Goal: Answer question/provide support: Share knowledge or assist other users

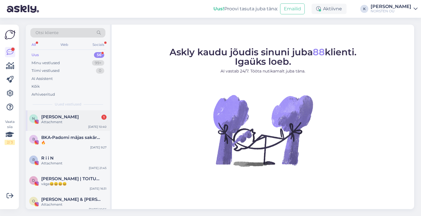
click at [67, 119] on span "[PERSON_NAME]" at bounding box center [60, 116] width 38 height 5
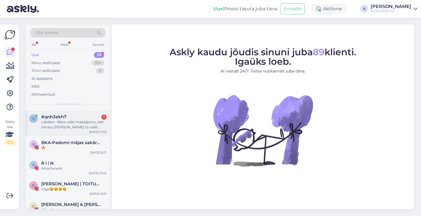
click at [76, 118] on div "#qnh3ekh7 1" at bounding box center [73, 116] width 65 height 5
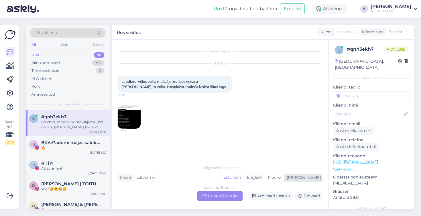
click at [265, 179] on div "English" at bounding box center [254, 177] width 21 height 9
click at [221, 195] on div "Latvian to English Võta vestlus üle" at bounding box center [219, 196] width 45 height 10
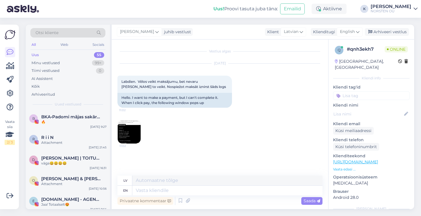
click at [125, 136] on img at bounding box center [129, 132] width 23 height 23
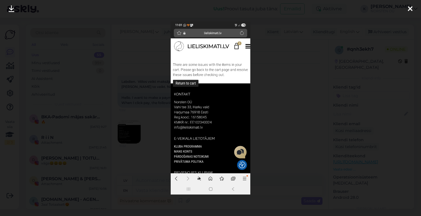
click at [409, 10] on icon at bounding box center [410, 8] width 5 height 7
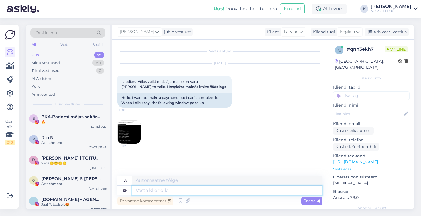
click at [171, 192] on textarea at bounding box center [227, 191] width 190 height 10
type textarea "Hi, s"
type textarea "Sveiki,"
type textarea "Hi, seems th"
type textarea "Sveiki, šķiet"
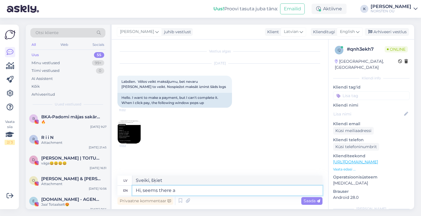
type textarea "Hi, seems there a"
type textarea "Sveiki, šķiet, ka ir"
type textarea "Hi, seems there are s"
type textarea "Sveiki, šķiet, [PERSON_NAME] ir"
type textarea "Hi, seems there are some"
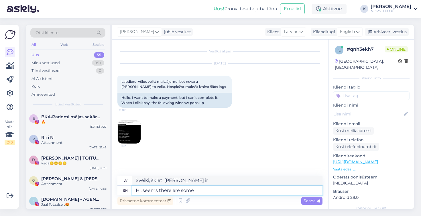
type textarea "Sveiki, šķiet, ka ir daži"
type textarea "Hi, seems there are some conflicts in"
type textarea "Sveiki, šķiet, ka ir daži konflikti."
type textarea "Hi, seems there are some conflicts in your c"
type textarea "Sveiki, šķiet, [PERSON_NAME] starpā ir daži konflikti."
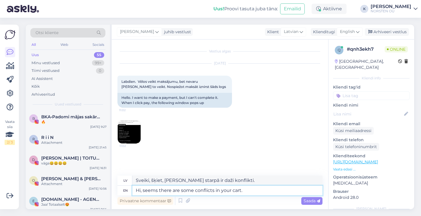
type textarea "Hi, seems there are some conflicts in your cart. C"
type textarea "Sveiki, šķiet, [PERSON_NAME] ir daži konflikti."
type textarea "Hi, seems there are some conflicts in your cart. Could y"
type textarea "Sveiki, šķiet, [PERSON_NAME] ir daži konflikti. [DEMOGRAPHIC_DATA]"
type textarea "Hi, seems there are some conflicts in your cart. Could you p"
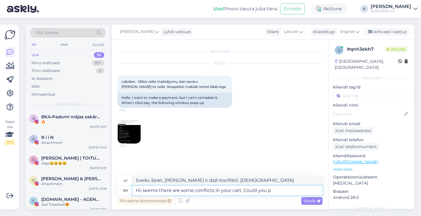
type textarea "Sveiki, šķiet, [PERSON_NAME] ir daži konflikti. Vai jūs varētu"
type textarea "Hi, seems there are some conflicts in your cart. Could you please"
type textarea "Sveiki, šķiet, [PERSON_NAME] ir daži konflikti. Vai varētu, lūdzu?"
type textarea "Hi, seems there are some conflicts in your cart. Could you please make s"
type textarea "Sveiki, šķiet, [PERSON_NAME] ir daži konflikti. Vai jūs, lūdzu, varētu to izdar…"
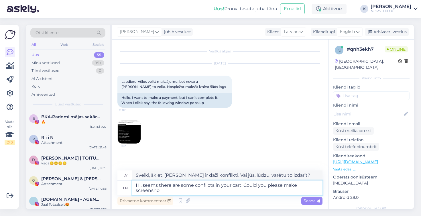
type textarea "Hi, seems there are some conflicts in your cart. Could you please make screensho"
type textarea "Sveiki, šķiet, [PERSON_NAME] ir daži konflikti. Vai varētu, lūdzu, izveidot ekr…"
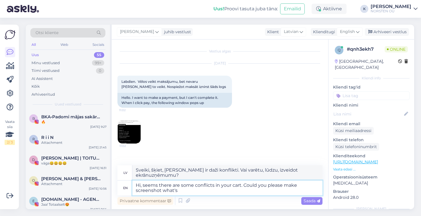
type textarea "Hi, seems there are some conflicts in your cart. Could you please make screensh…"
type textarea "Sveiki, šķiet, [PERSON_NAME] ir daži konflikti. Vai varētu, lūdzu, izveidot ekr…"
type textarea "Hi, seems there are some conflicts in your cart. Could you please make screensh…"
type textarea "Sveiki, šķiet, [PERSON_NAME] ir daži konflikti. Vai varētu, lūdzu, izveidot ekr…"
type textarea "Hi, seems there are some conflicts in your cart. Could you please make screensh…"
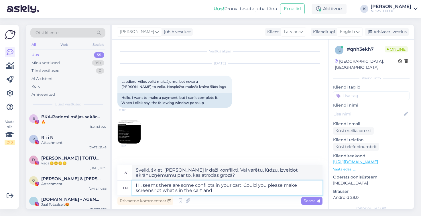
type textarea "Sveiki, šķiet, [PERSON_NAME] ir daži konflikti. Vai varētu, lūdzu, izveidot ekr…"
type textarea "Hi, seems there are some conflicts in your cart. Could you please make screensh…"
type textarea "Sveiki, šķiet, [PERSON_NAME] ir daži konflikti. Vai varētu, lūdzu, izveidot ekr…"
type textarea "Hi, seems there are some conflicts in your cart. Could you please make screensh…"
type textarea "Sveiki, šķiet, [PERSON_NAME] ir daži konflikti. Vai varētu, lūdzu, izveidot ekr…"
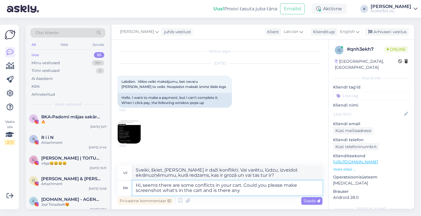
type textarea "Hi, seems there are some conflicts in your cart. Could you please make screensh…"
type textarea "Sveiki, šķiet, [PERSON_NAME] ir dažas nesaskaņas. Vai varētu, lūdzu, izveidot e…"
type textarea "Hi, seems there are some conflicts in your cart. Could you please make screensh…"
type textarea "Sveiki, šķiet, [PERSON_NAME] ir dažas nesaskaņas. Vai varētu, lūdzu, izveidot e…"
type textarea "Hi, seems there are some conflicts in your cart. Could you please make screensh…"
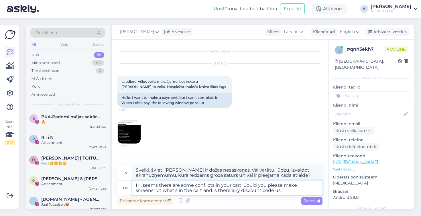
type textarea "Sveiki, šķiet, [PERSON_NAME] ir dažas nesaskaņas. Vai varētu, lūdzu, izveidot e…"
type textarea "Hi, seems there are some conflicts in your cart. Could you please make screensh…"
type textarea "Sveiki, šķiet, [PERSON_NAME] ir daži konflikti. Vai varētu, lūdzu, izveidot ekr…"
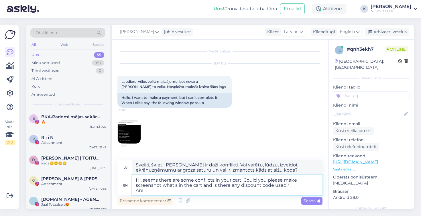
type textarea "Hi, seems there are some conflicts in your cart. Could you please make screensh…"
type textarea "Sveiki, šķiet, [PERSON_NAME] ir daži konflikti. Vai varētu, lūdzu, izveidot ekr…"
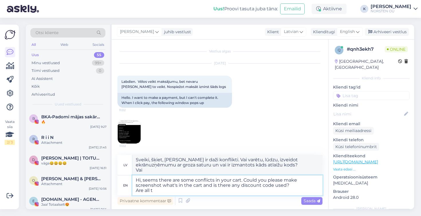
type textarea "Hi, seems there are some conflicts in your cart. Could you please make screensh…"
type textarea "Sveiki, šķiet, [PERSON_NAME] ir daži konflikti. Vai varētu, lūdzu, izveidot ekr…"
type textarea "Hi, seems there are some conflicts in your cart. Could you please make screensh…"
type textarea "Sveiki, šķiet, [PERSON_NAME] ir daži konflikti. Vai varētu, lūdzu, izveidot ekr…"
type textarea "Hi, seems there are some conflicts in your cart. Could you please make screensh…"
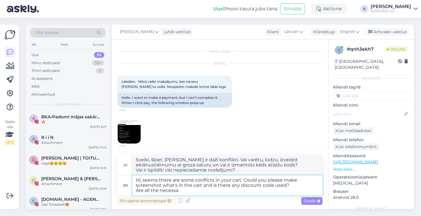
type textarea "Sveiki, šķiet, [PERSON_NAME] ir daži konflikti. Vai varētu, lūdzu, izveidot ekr…"
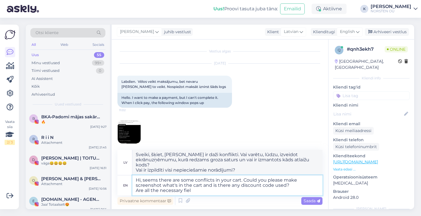
type textarea "Hi, seems there are some conflicts in your cart. Could you please make screensh…"
type textarea "Sveiki, šķiet, [PERSON_NAME] ir daži konflikti. Vai varētu, lūdzu, izveidot ekr…"
drag, startPoint x: 197, startPoint y: 190, endPoint x: 134, endPoint y: 190, distance: 62.2
click at [134, 190] on textarea "Hi, seems there are some conflicts in your cart. Could you please make screensh…" at bounding box center [227, 185] width 190 height 20
type textarea "Hi, seems there are some conflicts in your cart. Could you please make screensh…"
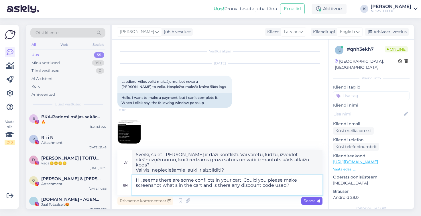
type textarea "Sveiki, šķiet, [PERSON_NAME] ir daži konflikti. Vai varētu, lūdzu, izveidot ekr…"
type textarea "Hi, seems there are some conflicts in your cart. Could you please make screensh…"
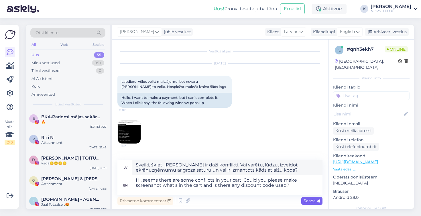
click at [307, 200] on span "Saada" at bounding box center [312, 200] width 17 height 5
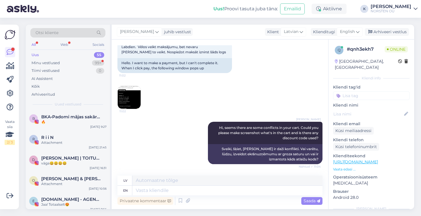
scroll to position [71, 0]
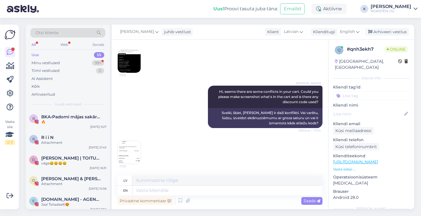
click at [135, 154] on img at bounding box center [129, 152] width 23 height 23
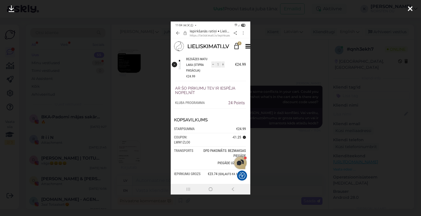
scroll to position [105, 0]
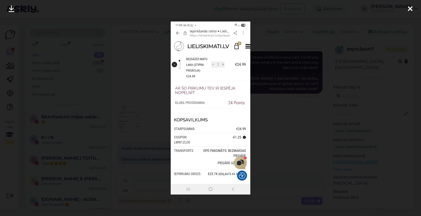
click at [175, 92] on img at bounding box center [211, 107] width 80 height 173
click at [156, 87] on div at bounding box center [210, 108] width 421 height 216
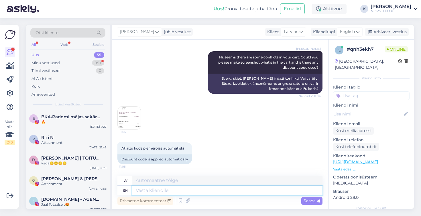
click at [158, 191] on textarea at bounding box center [227, 191] width 190 height 10
type textarea "Yes,"
type textarea "Jā,"
type textarea "Yes, everything s"
type textarea "[PERSON_NAME], [PERSON_NAME]"
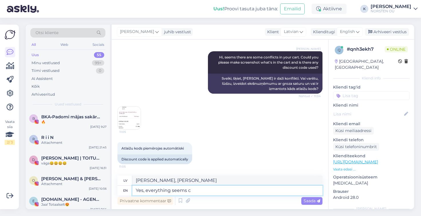
type textarea "Yes, everything seems co"
type textarea "[PERSON_NAME], [PERSON_NAME] šķiet"
type textarea "Yes, everything seems correct and"
type textarea "[PERSON_NAME], [PERSON_NAME] šķiet pareizi"
type textarea "Yes, everything seems correct and"
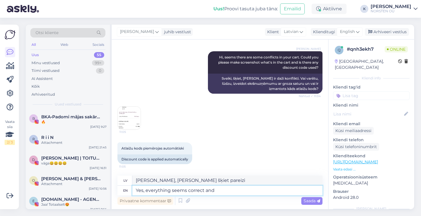
type textarea "[PERSON_NAME], [PERSON_NAME] šķiet pareizi un"
type textarea "Yes, everything seems correct and it's"
type textarea "[PERSON_NAME], [PERSON_NAME] šķiet pareizi, un tā tas ir"
type textarea "Yes, everything seems correct and"
type textarea "[PERSON_NAME], [PERSON_NAME] šķiet pareizi un"
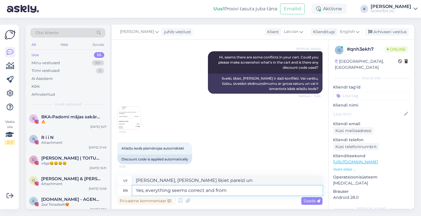
type textarea "Yes, everything seems correct and from"
type textarea "[PERSON_NAME], [PERSON_NAME] šķiet pareizi un no"
type textarea "Yes, everything seems correct and from first s"
type textarea "[PERSON_NAME], [PERSON_NAME] šķiet pareizi un jau no paša sākuma"
type textarea "Yes, everything seems correct and from first sight"
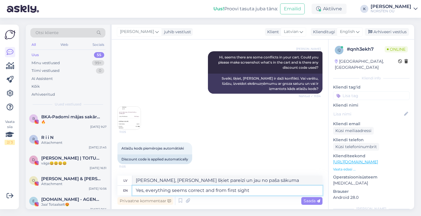
type textarea "[PERSON_NAME], [PERSON_NAME] šķiet pareizi un no pirmā acu uzmetiena"
type textarea "Yes, everything seems correct and from first sight I"
type textarea "[PERSON_NAME], [PERSON_NAME] šķiet pareizi, un no pirmā acu uzmetiena es"
type textarea "Yes, everything seems correct and from first sight I don't un"
type textarea "[PERSON_NAME], [PERSON_NAME] šķiet pareizi, un no pirmā acu uzmetiena man tā na…"
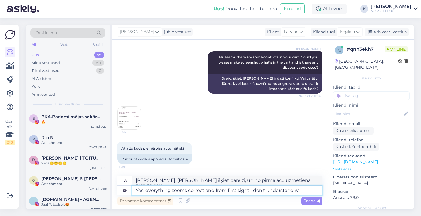
type textarea "Yes, everything seems correct and from first sight I don't understand wh"
type textarea "[PERSON_NAME], [PERSON_NAME] šķiet pareizi, un no pirmā acu uzmetiena es nesapr…"
type textarea "Yes, everything seems correct and from first sight I don't understand what s"
type textarea "[PERSON_NAME], [PERSON_NAME] šķiet pareizi, un no pirmā acu uzmetiena es nesapr…"
type textarea "Yes, everything seems correct and from first sight I don't understand what's"
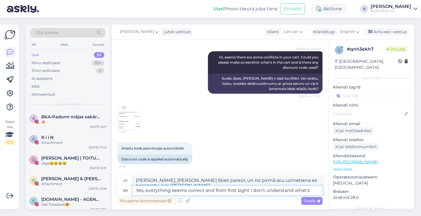
type textarea "[PERSON_NAME], [PERSON_NAME] šķiet pareizi, un no pirmā acu uzmetiena es nesapr…"
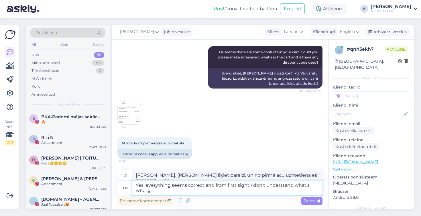
type textarea "Yes, everything seems correct and from first sight I don't understand what's wr…"
type textarea "[PERSON_NAME], [PERSON_NAME] šķiet pareizi, un no pirmā acu uzmetiena es nesapr…"
type textarea "Yes, everything seems correct and from first sight I don't understand what's wr…"
click at [137, 108] on img at bounding box center [129, 112] width 23 height 23
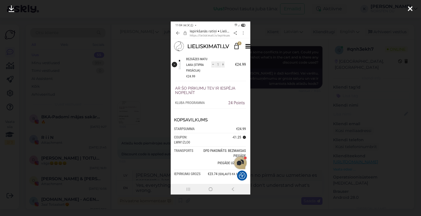
click at [155, 87] on div at bounding box center [210, 108] width 421 height 216
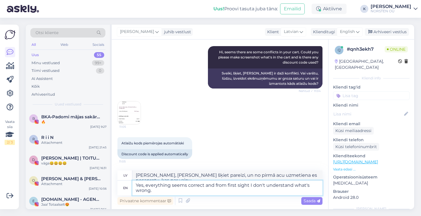
click at [160, 190] on textarea "Yes, everything seems correct and from first sight I don't understand what's wr…" at bounding box center [227, 188] width 190 height 15
click at [313, 201] on span "Saada" at bounding box center [312, 200] width 17 height 5
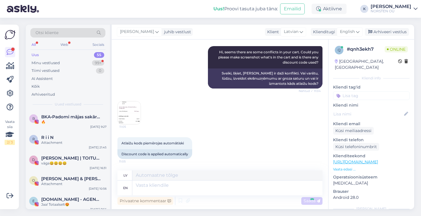
scroll to position [150, 0]
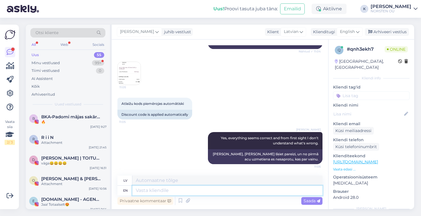
click at [147, 191] on textarea at bounding box center [227, 191] width 190 height 10
click at [145, 189] on textarea at bounding box center [227, 191] width 190 height 10
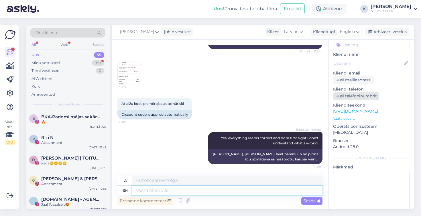
scroll to position [52, 0]
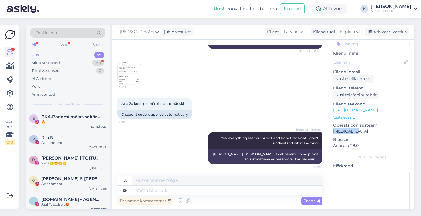
drag, startPoint x: 356, startPoint y: 124, endPoint x: 332, endPoint y: 124, distance: 23.8
click at [332, 124] on div "q # qnh3ekh7 Online [GEOGRAPHIC_DATA], [GEOGRAPHIC_DATA] Kliendi info Kliendi t…" at bounding box center [372, 109] width 86 height 243
drag, startPoint x: 335, startPoint y: 140, endPoint x: 361, endPoint y: 141, distance: 26.7
click at [362, 143] on p "Android 28.0" at bounding box center [371, 146] width 77 height 6
click at [168, 190] on textarea at bounding box center [227, 191] width 190 height 10
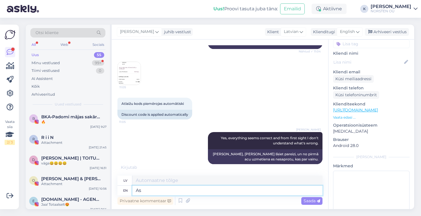
type textarea "As"
type textarea "Kā"
type textarea "A"
type textarea "To s"
type textarea "Uz"
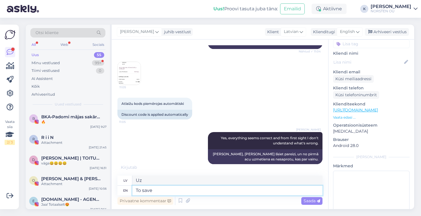
type textarea "To save"
type textarea "Lai saglabātu"
type textarea "To save your ti"
type textarea "Lai saglabātu savu"
type textarea "To save your time"
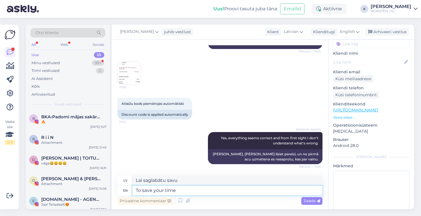
type textarea "Lai ietaupītu jūsu laiku"
type textarea "To save your time,"
type textarea "Lai ietaupītu jūsu laiku,"
type textarea "To save your time, we c"
type textarea "Lai ietaupītu jūsu laiku, mēs"
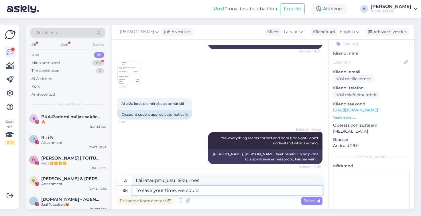
type textarea "To save your time, we could"
type textarea "Lai ietaupītu jūsu laiku, mēs varētu"
type textarea "To save your time, we could add"
type textarea "Lai ietaupītu jūsu laiku, mēs varētu pievienot"
type textarea "To save your time, we could"
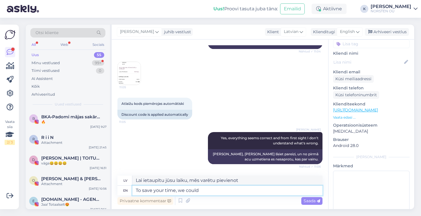
type textarea "Lai ietaupītu jūsu laiku, mēs varētu"
type textarea "To save your time, we could create th"
type textarea "Lai ietaupītu jūsu laiku, mēs varētu izveidot"
type textarea "To save your time, we could create the order fr"
type textarea "Lai ietaupītu jūsu laiku, mēs varētu izveidot pasūtījumu"
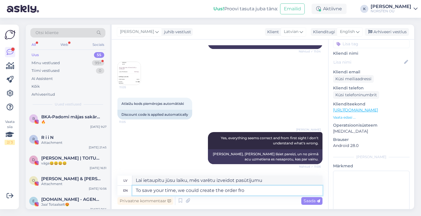
type textarea "To save your time, we could create the order fro"
type textarea "Lai ietaupītu jūsu laiku, mēs varētu izveidot pasūtījumu no"
type textarea "To save your time, we could create the order from our s"
type textarea "Lai ietaupītu jūsu laiku, mēs varētu izveidot pasūtījumu no mūsu"
type textarea "To save your time, we could create the order from our side and"
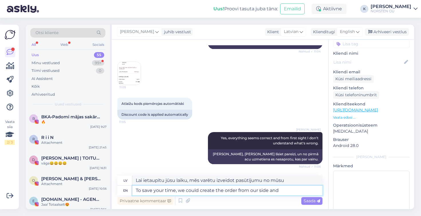
type textarea "Lai ietaupītu jūsu laiku, mēs varam izveidot pasūtījumu no savas puses"
type textarea "To save your time, we could create the order from our side and sen"
type textarea "Lai ietaupītu jūsu laiku, mēs varētu izveidot pasūtījumu no savas puses un"
type textarea "To save your time, we could create the order from our side and send i"
type textarea "Lai ietaupītu jūsu laiku, mēs varētu izveidot pasūtījumu no savas puses un nosū…"
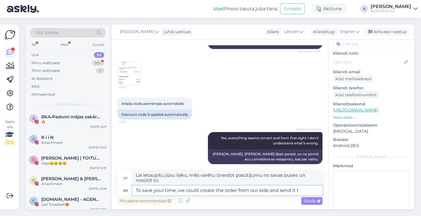
type textarea "To save your time, we could create the order from our side and send it to"
type textarea "Lai ietaupītu jūsu laiku, mēs varam izveidot pasūtījumu no savas puses un nosūt…"
type textarea "To save your time, we could create the order from our side and send it to you"
type textarea "Lai ietaupītu jūsu laiku, mēs varētu izveidot pasūtījumu no savas puses un nosū…"
type textarea "To save your time, we could create the order from our side and send it to your e"
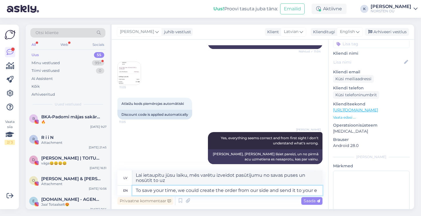
type textarea "Lai ietaupītu jūsu laiku, mēs varam izveidot pasūtījumu no savas puses un nosūt…"
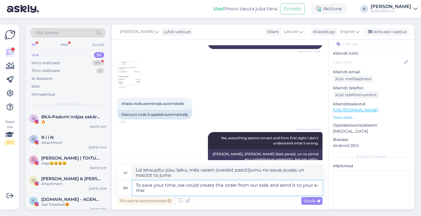
type textarea "To save your time, we could create the order from our side and send it to your …"
type textarea "Lai ietaupītu jūsu laiku, mēs varam izveidot pasūtījumu no mūsu puses un nosūtī…"
type textarea "To save your time, we could create the order from our side and send it to your …"
type textarea "Lai ietaupītu jūsu laiku, mēs varam izveidot pasūtījumu no savas puses un nosūt…"
type textarea "To save your time, we could create the order from our side and send it to your …"
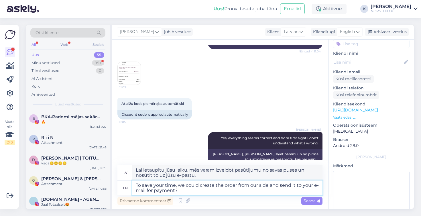
type textarea "Lai ietaupītu jūsu laiku, mēs varētu izveidot pasūtījumu no mūsu puses un nosūt…"
type textarea "To save your time, we could create the order from our side and send it to your …"
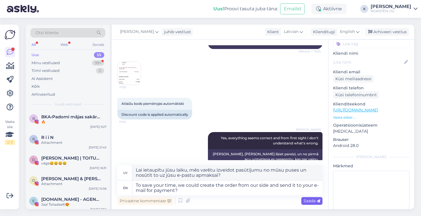
click at [307, 202] on span "Saada" at bounding box center [312, 200] width 17 height 5
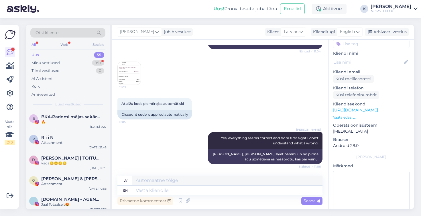
scroll to position [195, 0]
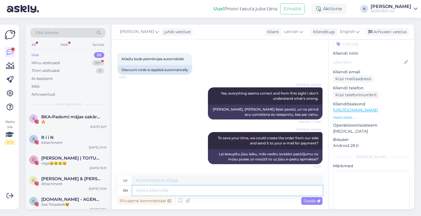
click at [221, 192] on textarea at bounding box center [227, 191] width 190 height 10
type textarea "We"
type textarea "Mēs"
type textarea "We need"
type textarea "Mums vajag"
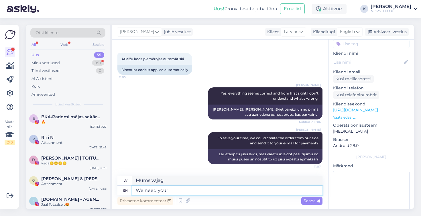
type textarea "We need your"
type textarea "Mums vajag jūsu"
type textarea "We need your e-mail, n"
type textarea "Mums nepieciešams jūsu e-pasts,"
type textarea "We need your e-mail, name a"
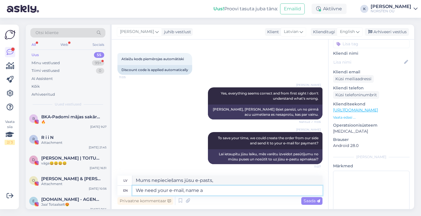
type textarea "Mums nepieciešams jūsu e-pasts, vārds"
type textarea "We need your e-mail, name,"
type textarea "Mums nepieciešams jūsu e-pasts, vārds,"
type textarea "We need your e-mail, name, phone an"
type textarea "Mums nepieciešams jūsu e-pasts, vārds, [PERSON_NAME] numurs"
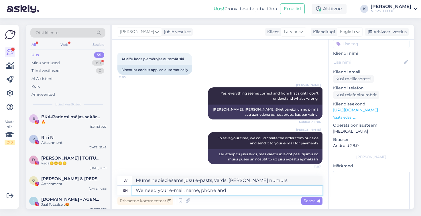
type textarea "We need your e-mail, name, phone and"
type textarea "Mums ir nepieciešams jūsu e-pasts, vārds, [PERSON_NAME] numurs un"
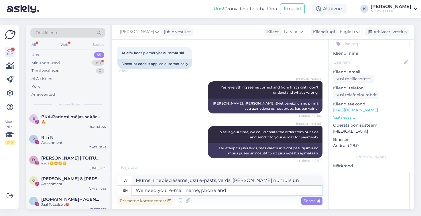
type textarea "We need your e-mail, name, phone and D"
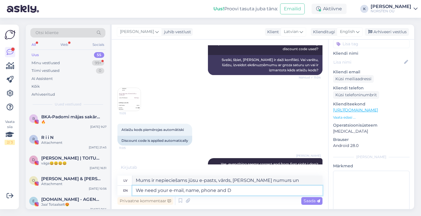
type textarea "Mums ir nepieciešams jūsu e-pasts, vārds, [PERSON_NAME] numurs un D"
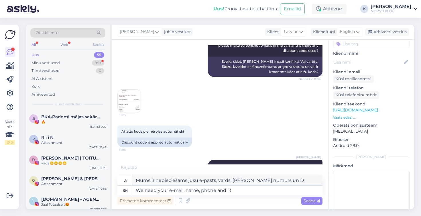
click at [137, 113] on div "11:05" at bounding box center [128, 100] width 23 height 23
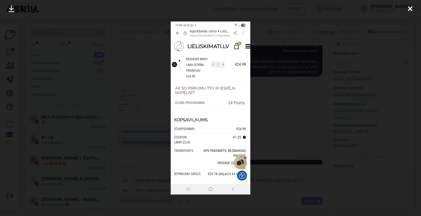
click at [165, 106] on div at bounding box center [210, 108] width 421 height 216
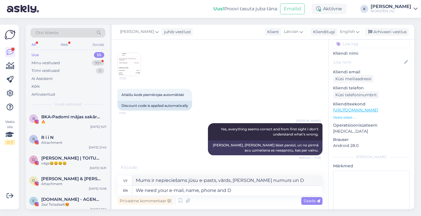
scroll to position [201, 0]
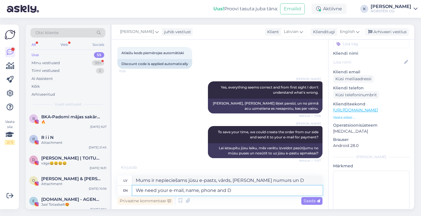
click at [240, 192] on textarea "We need your e-mail, name, phone and D" at bounding box center [227, 191] width 190 height 10
type textarea "We need your e-mail, name, phone and DPD p"
type textarea "Mums nepieciešams jūsu e-pasts, vārds, [PERSON_NAME] numurs un DPD adrese."
type textarea "We need your e-mail, name, phone and DPD address for t"
type textarea "Mums ir nepieciešams jūsu e-pasts, vārds, tālruņa numurs un DPD adrese"
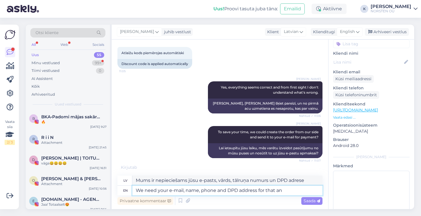
type textarea "We need your e-mail, name, phone and DPD address for that and"
type textarea "Šim nolūkam mums ir nepieciešams jūsu e-pasts, vārds, [PERSON_NAME] numurs un D…"
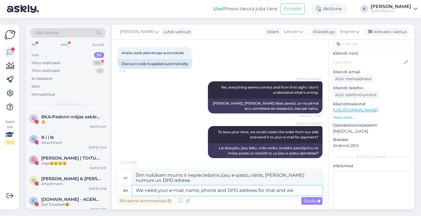
type textarea "We need your e-mail, name, phone and DPD address for that and we"
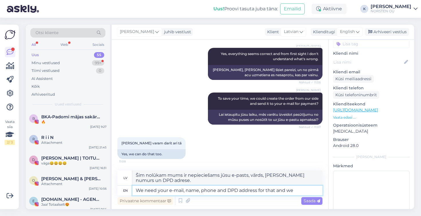
type textarea "Šim nolūkam mums ir nepieciešams jūsu e-pasts, vārds, [PERSON_NAME] numurs un D…"
type textarea "We need your e-mail, name, phone and DPD address for that and we could"
type textarea "Šim nolūkam mums ir nepieciešams jūsu e-pasts, vārds, [PERSON_NAME] numurs un D…"
type textarea "We need your e-mail, name, phone and DPD address for that and we could do"
type textarea "Šim nolūkam mums ir nepieciešams jūsu e-pasts, vārds, [PERSON_NAME] numurs un D…"
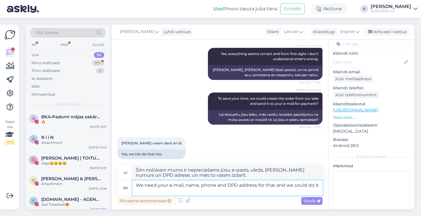
scroll to position [239, 0]
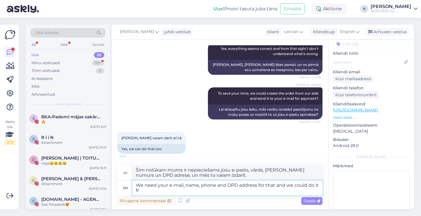
type textarea "We need your e-mail, name, phone and DPD address for that and we could do it fro"
type textarea "Šim nolūkam mums ir nepieciešams jūsu e-pasts, vārds, [PERSON_NAME] numurs un D…"
type textarea "We need your e-mail, name, phone and DPD address for that and we could do it fr…"
type textarea "Šim nolūkam mums ir nepieciešams jūsu e-pasts, vārds, [PERSON_NAME] numurs un D…"
type textarea "We need your e-mail, name, phone and DPD address for that and we could do it fr…"
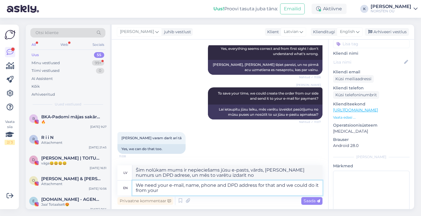
type textarea "Šim nolūkam mums ir nepieciešams jūsu e-pasts, vārds, [PERSON_NAME] numurs un D…"
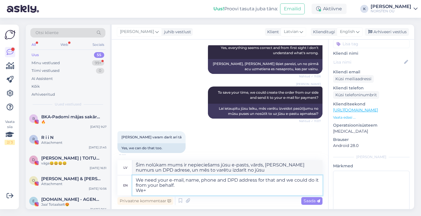
type textarea "We need your e-mail, name, phone and DPD address for that and we could do it fr…"
type textarea "Šim nolūkam mums ir nepieciešams jūsu e-pasts, vārds, [PERSON_NAME] numurs un D…"
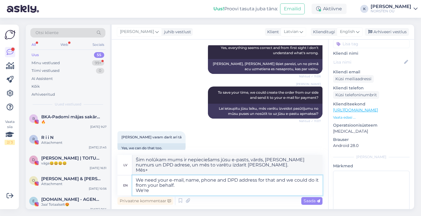
type textarea "We need your e-mail, name, phone and DPD address for that and we could do it fr…"
type textarea "Šim nolūkam mums ir nepieciešams jūsu e-pasts, vārds, [PERSON_NAME] numurs un D…"
type textarea "We need your e-mail, name, phone and DPD address for that and we could do it fr…"
type textarea "Šim nolūkam mums ir nepieciešams jūsu e-pasts, vārds, [PERSON_NAME] numurs un D…"
type textarea "We need your e-mail, name, phone and DPD address for that and we could do it fr…"
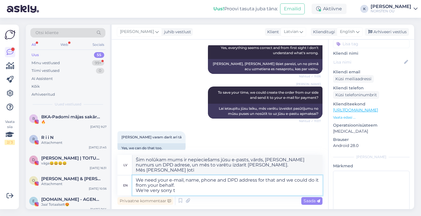
type textarea "Šim nolūkam mums ir nepieciešams jūsu e-pasts, vārds, [PERSON_NAME] numurs un D…"
type textarea "We need your e-mail, name, phone and DPD address for that and we could do it fr…"
type textarea "Šim nolūkam mums ir nepieciešams jūsu e-pasts, vārds, [PERSON_NAME] numurs un D…"
type textarea "We need your e-mail, name, phone and DPD address for that and we could do it fr…"
type textarea "Šim nolūkam mums ir nepieciešams jūsu e-pasts, vārds, [PERSON_NAME] numurs un D…"
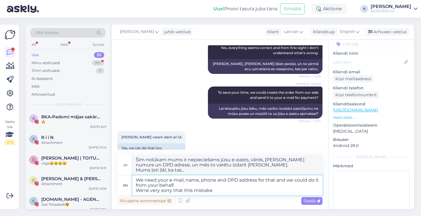
type textarea "We need your e-mail, name, phone and DPD address for that and we could do it fr…"
type textarea "Šim nolūkam mums ir nepieciešams jūsu e-pasts, vārds, [PERSON_NAME] numurs un D…"
drag, startPoint x: 244, startPoint y: 190, endPoint x: 174, endPoint y: 190, distance: 70.5
click at [174, 190] on textarea "We need your e-mail, name, phone and DPD address for that and we could do it fr…" at bounding box center [227, 185] width 190 height 20
type textarea "We need your e-mail, name, phone and DPD address for that and we could do it fr…"
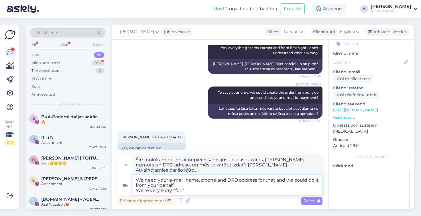
type textarea "Šim nolūkam mums ir nepieciešams jūsu e-pasts, vārds, [PERSON_NAME] numurs un D…"
type textarea "We need your e-mail, name, phone and DPD address for that and we could do it fr…"
type textarea "Šim nolūkam mums ir nepieciešams jūsu e-pasts, vārds, [PERSON_NAME] numurs un D…"
type textarea "We need your e-mail, name, phone and DPD address for that and we could do it fr…"
type textarea "Šim nolūkam mums ir nepieciešams jūsu e-pasts, vārds, [PERSON_NAME] numurs un D…"
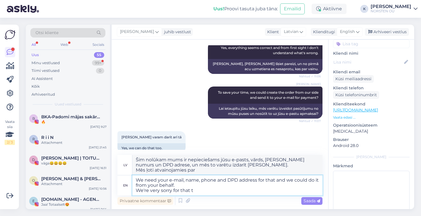
type textarea "We need your e-mail, name, phone and DPD address for that and we could do it fr…"
type textarea "Šim nolūkam mums ir nepieciešams jūsu e-pasts, vārds, [PERSON_NAME] numurs un D…"
type textarea "We need your e-mail, name, phone and DPD address for that and we could do it fr…"
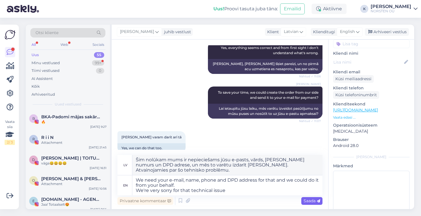
click at [311, 201] on span "Saada" at bounding box center [312, 200] width 17 height 5
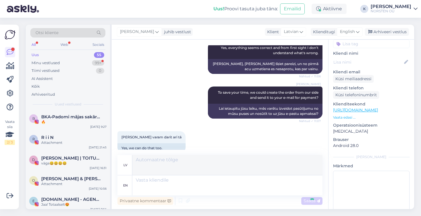
scroll to position [289, 0]
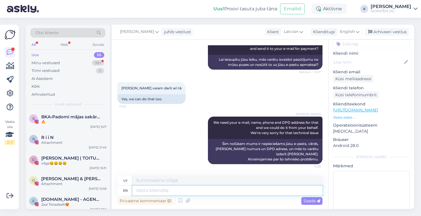
click at [150, 191] on textarea at bounding box center [227, 191] width 190 height 10
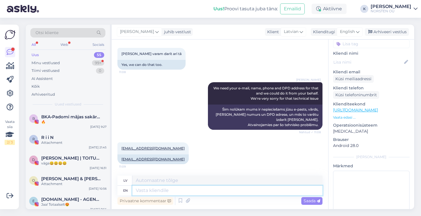
scroll to position [330, 0]
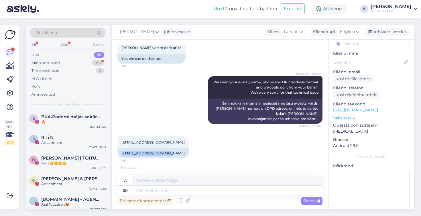
drag, startPoint x: 170, startPoint y: 154, endPoint x: 116, endPoint y: 154, distance: 53.9
click at [116, 154] on div "Vestlus algas [DATE] Labdien. Vēlos veikt maksājumu, bet nevaru [PERSON_NAME] t…" at bounding box center [220, 125] width 217 height 170
copy link "[EMAIL_ADDRESS][DOMAIN_NAME]"
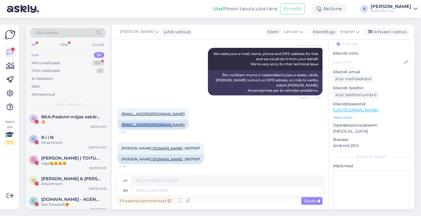
scroll to position [392, 0]
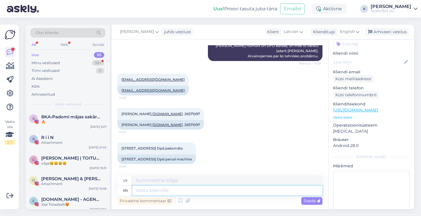
click at [156, 190] on textarea at bounding box center [227, 191] width 190 height 10
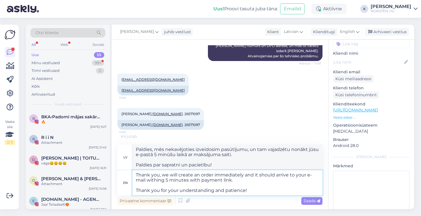
scroll to position [429, 0]
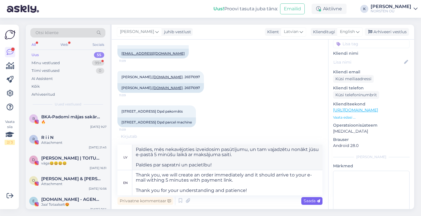
click at [315, 201] on span "Saada" at bounding box center [312, 200] width 17 height 5
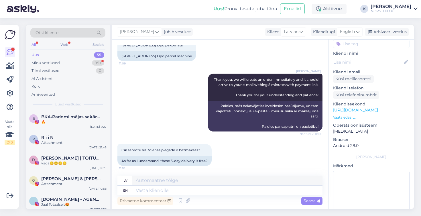
scroll to position [497, 0]
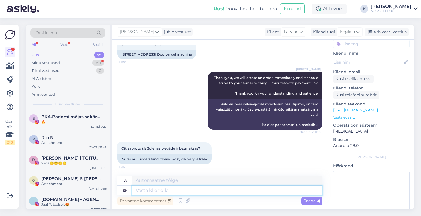
click at [155, 191] on textarea at bounding box center [227, 191] width 190 height 10
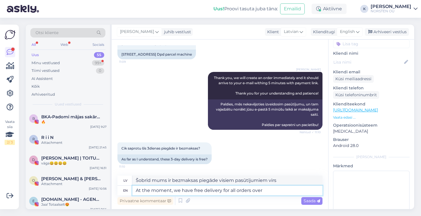
click at [138, 189] on textarea "At the moment, we have free delivery for all orders over" at bounding box center [227, 191] width 190 height 10
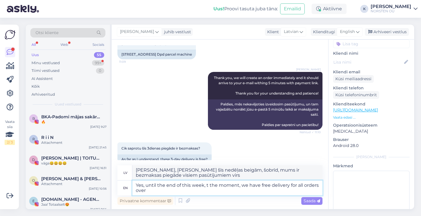
drag, startPoint x: 240, startPoint y: 185, endPoint x: 205, endPoint y: 186, distance: 34.7
click at [205, 186] on textarea "Yes, until the end of this week, t the moment, we have free delivery for all or…" at bounding box center [227, 188] width 190 height 15
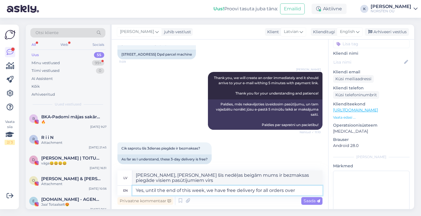
click at [301, 187] on textarea "Yes, until the end of this week, we have free delivery for all orders over" at bounding box center [227, 191] width 190 height 10
click at [299, 193] on textarea "Yes, until the end of this week, we have free delivery for all orders over" at bounding box center [227, 191] width 190 height 10
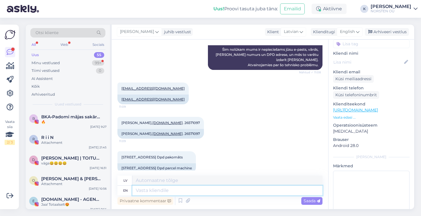
scroll to position [380, 0]
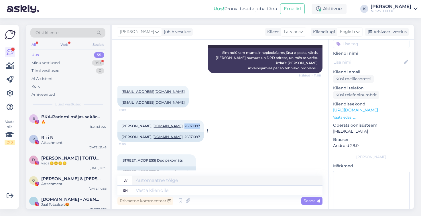
drag, startPoint x: 139, startPoint y: 126, endPoint x: 155, endPoint y: 125, distance: 16.1
click at [155, 125] on div "Inga, [DOMAIN_NAME] . 26571097 11:09" at bounding box center [160, 126] width 87 height 12
copy span "26571097"
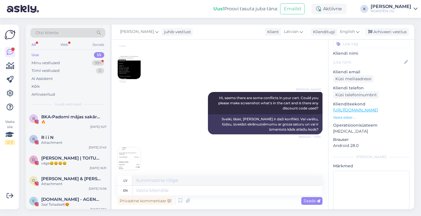
scroll to position [64, 0]
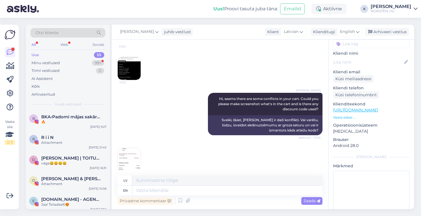
click at [123, 168] on img at bounding box center [129, 159] width 23 height 23
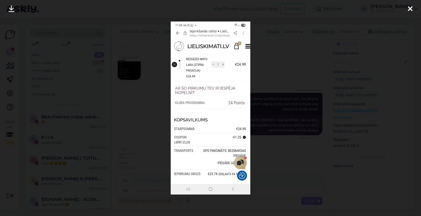
click at [408, 10] on icon at bounding box center [410, 8] width 5 height 7
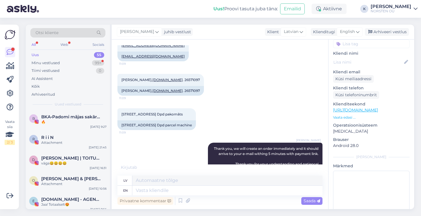
scroll to position [434, 0]
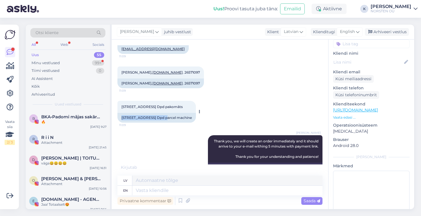
drag, startPoint x: 122, startPoint y: 117, endPoint x: 158, endPoint y: 115, distance: 36.4
click at [158, 115] on div "[STREET_ADDRESS] Dpd parcel machine" at bounding box center [156, 118] width 79 height 10
copy div "[STREET_ADDRESS]"
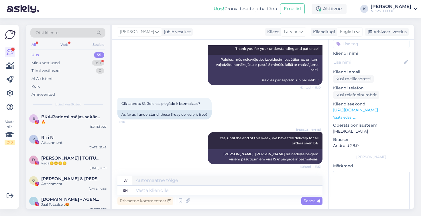
scroll to position [576, 0]
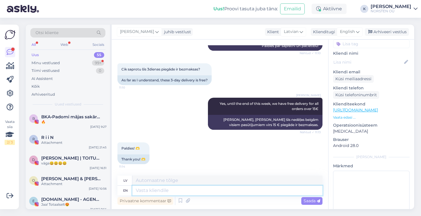
click at [163, 191] on textarea at bounding box center [227, 191] width 190 height 10
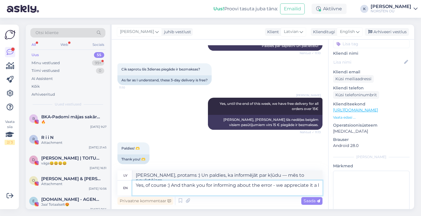
scroll to position [581, 0]
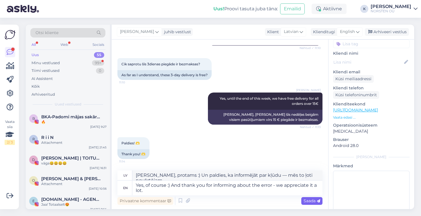
click at [309, 201] on span "Saada" at bounding box center [312, 200] width 17 height 5
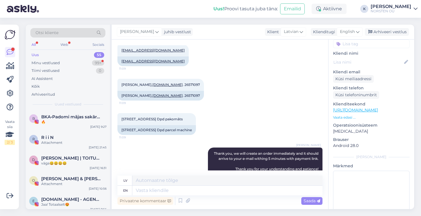
scroll to position [422, 0]
drag, startPoint x: 170, startPoint y: 61, endPoint x: 122, endPoint y: 61, distance: 47.9
click at [121, 61] on div "[EMAIL_ADDRESS][DOMAIN_NAME]" at bounding box center [152, 61] width 71 height 10
copy link "[EMAIL_ADDRESS][DOMAIN_NAME]"
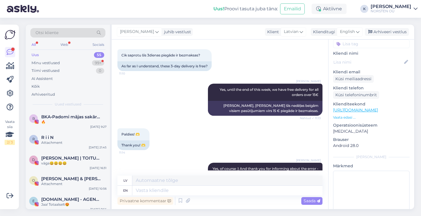
scroll to position [655, 0]
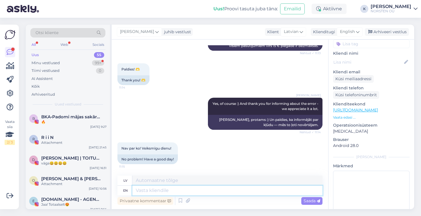
click at [144, 192] on textarea at bounding box center [227, 191] width 190 height 10
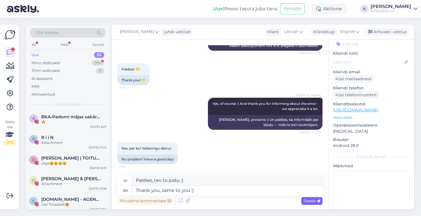
click at [315, 202] on span "Saada" at bounding box center [312, 200] width 17 height 5
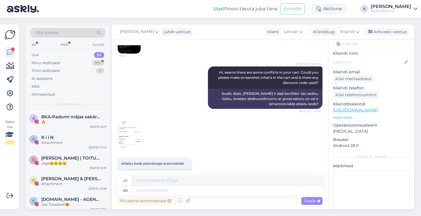
scroll to position [87, 0]
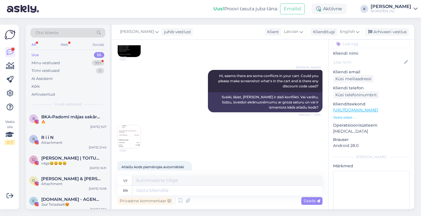
click at [131, 132] on img at bounding box center [129, 136] width 23 height 23
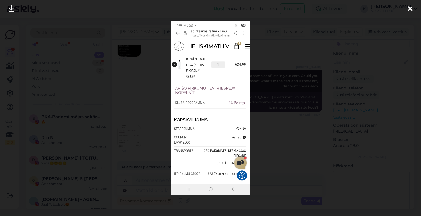
click at [409, 9] on icon at bounding box center [410, 8] width 5 height 7
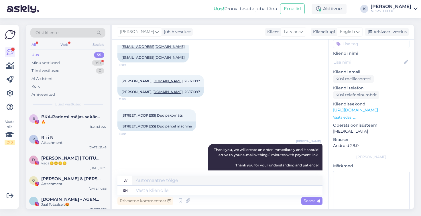
scroll to position [426, 0]
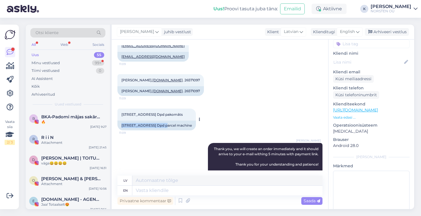
drag, startPoint x: 122, startPoint y: 126, endPoint x: 159, endPoint y: 125, distance: 37.0
click at [159, 125] on div "[STREET_ADDRESS] Dpd parcel machine" at bounding box center [156, 126] width 79 height 10
copy div "[STREET_ADDRESS]"
click at [54, 64] on div "Minu vestlused" at bounding box center [46, 63] width 28 height 6
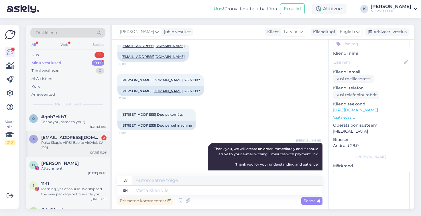
click at [64, 144] on div "Paku Skapis VIRŠI Babīte Viršvidi, LV-2101" at bounding box center [73, 145] width 65 height 10
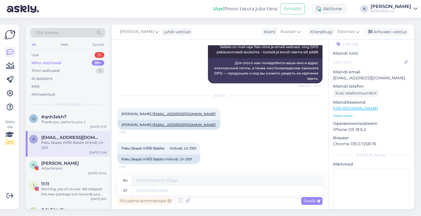
scroll to position [235, 0]
click at [177, 191] on textarea at bounding box center [227, 191] width 190 height 10
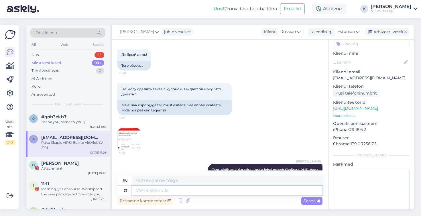
scroll to position [26, 0]
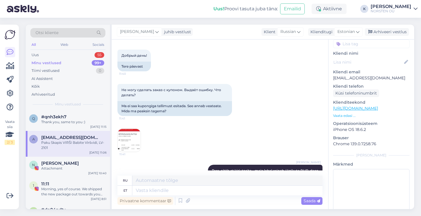
click at [133, 136] on img at bounding box center [129, 140] width 23 height 23
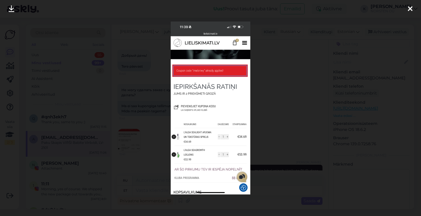
click at [270, 100] on div at bounding box center [210, 108] width 421 height 216
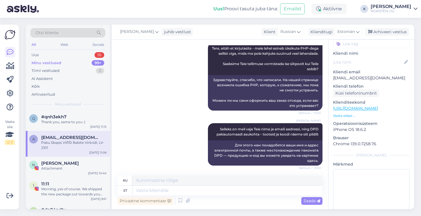
scroll to position [236, 0]
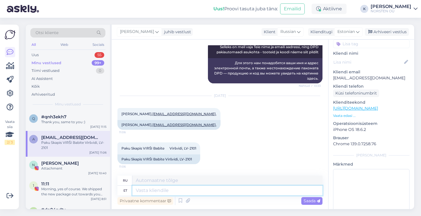
click at [150, 190] on textarea at bounding box center [227, 191] width 190 height 10
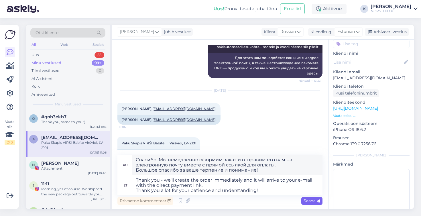
click at [308, 200] on span "Saada" at bounding box center [312, 200] width 17 height 5
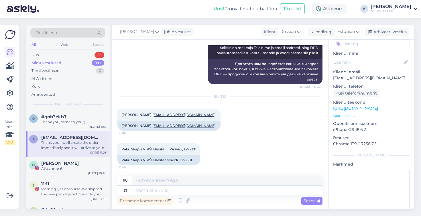
scroll to position [227, 0]
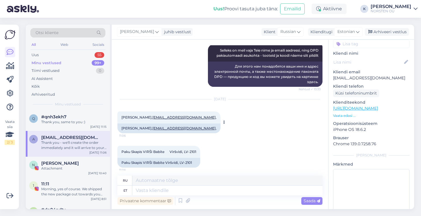
drag, startPoint x: 122, startPoint y: 133, endPoint x: 150, endPoint y: 133, distance: 27.5
click at [150, 133] on div "[PERSON_NAME], [PERSON_NAME][EMAIL_ADDRESS][DOMAIN_NAME] ," at bounding box center [168, 128] width 103 height 10
copy div "[PERSON_NAME]"
drag, startPoint x: 192, startPoint y: 133, endPoint x: 152, endPoint y: 134, distance: 39.6
click at [152, 133] on div "[PERSON_NAME], [PERSON_NAME][EMAIL_ADDRESS][DOMAIN_NAME] ," at bounding box center [168, 128] width 103 height 10
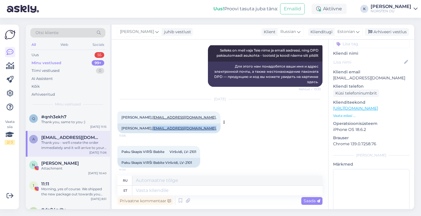
copy div "[EMAIL_ADDRESS][DOMAIN_NAME] ,"
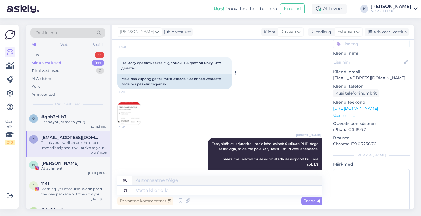
scroll to position [53, 0]
click at [135, 109] on img at bounding box center [129, 113] width 23 height 23
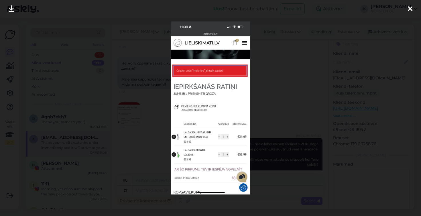
click at [409, 10] on icon at bounding box center [410, 8] width 5 height 7
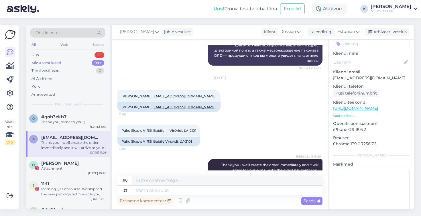
scroll to position [249, 0]
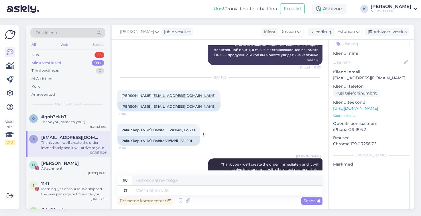
drag, startPoint x: 145, startPoint y: 146, endPoint x: 152, endPoint y: 146, distance: 7.7
click at [152, 146] on div "Paku Skapis VIRŠI Babīte Viršvidi, LV-2101" at bounding box center [158, 141] width 83 height 10
drag, startPoint x: 153, startPoint y: 146, endPoint x: 144, endPoint y: 146, distance: 9.7
click at [144, 146] on div "Paku Skapis VIRŠI Babīte Viršvidi, LV-2101" at bounding box center [158, 141] width 83 height 10
copy div "VIRŠI"
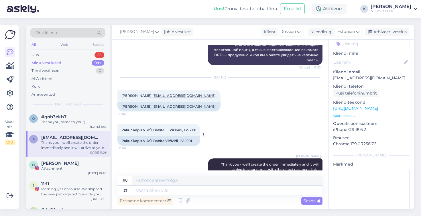
click at [170, 146] on div "Paku Skapis VIRŠI Babīte Viršvidi, LV-2101" at bounding box center [158, 141] width 83 height 10
drag, startPoint x: 154, startPoint y: 145, endPoint x: 164, endPoint y: 145, distance: 10.3
click at [164, 145] on div "Paku Skapis VIRŠI Babīte Viršvidi, LV-2101" at bounding box center [158, 141] width 83 height 10
copy div "Babīte"
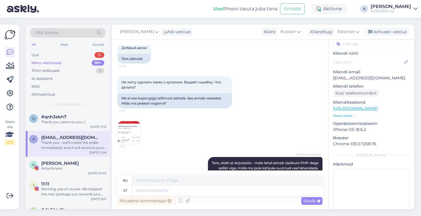
scroll to position [30, 0]
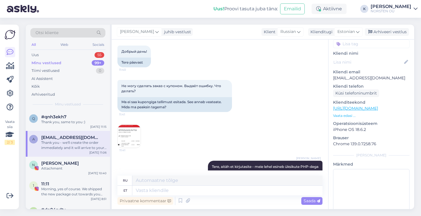
click at [131, 130] on img at bounding box center [129, 136] width 23 height 23
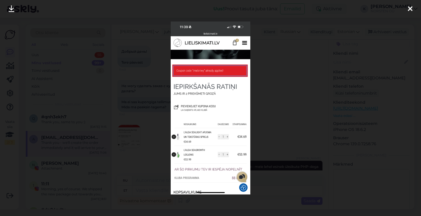
click at [411, 9] on icon at bounding box center [410, 8] width 5 height 7
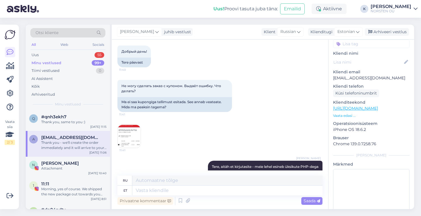
scroll to position [23, 0]
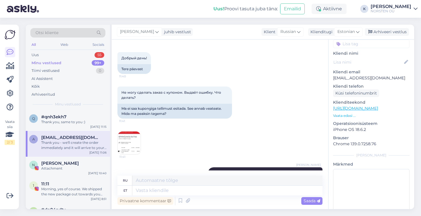
click at [132, 149] on img at bounding box center [129, 143] width 23 height 23
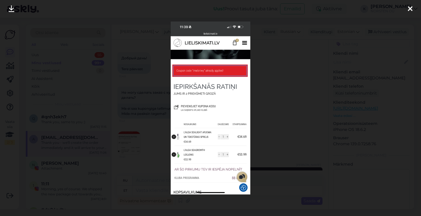
click at [407, 7] on div at bounding box center [410, 9] width 11 height 18
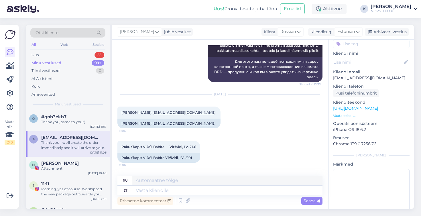
scroll to position [296, 0]
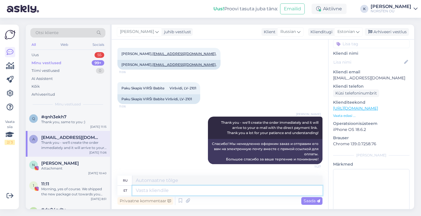
click at [176, 190] on textarea at bounding box center [227, 191] width 190 height 10
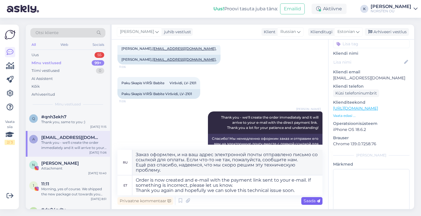
click at [309, 201] on span "Saada" at bounding box center [312, 200] width 17 height 5
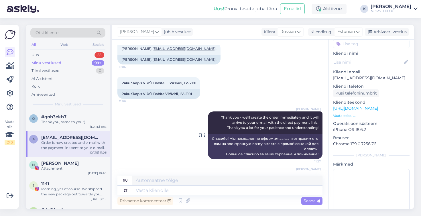
scroll to position [366, 0]
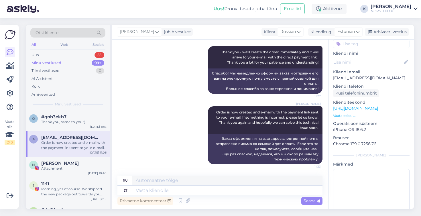
click at [33, 136] on div "a" at bounding box center [33, 139] width 9 height 9
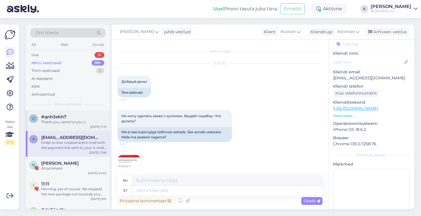
click at [43, 123] on div "Thank you, same to you :)" at bounding box center [73, 121] width 65 height 5
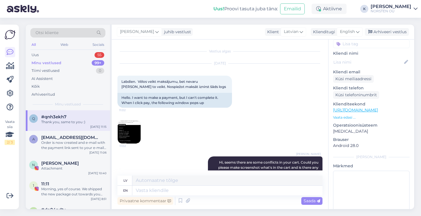
scroll to position [690, 0]
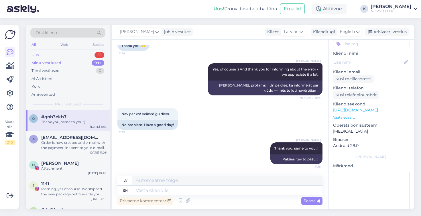
click at [43, 56] on div "Uus 55" at bounding box center [67, 55] width 75 height 8
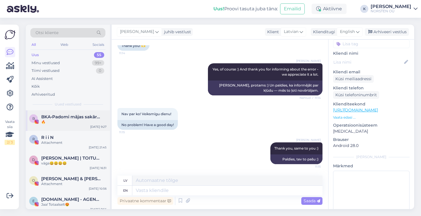
click at [64, 120] on div "🔥" at bounding box center [73, 121] width 65 height 5
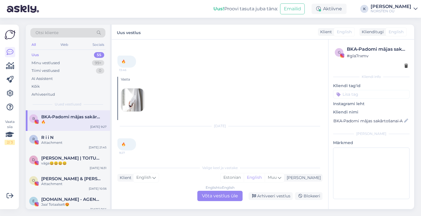
scroll to position [0, 0]
click at [404, 66] on div at bounding box center [371, 66] width 73 height 6
click at [407, 66] on icon at bounding box center [406, 66] width 3 height 4
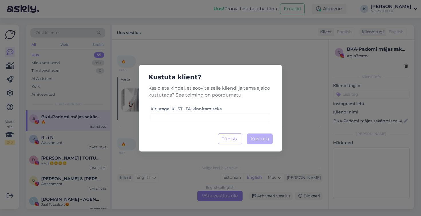
click at [222, 126] on div "Kustuta klient? Kas [PERSON_NAME], et soovite selle kliendi ja tema ajaloo kust…" at bounding box center [210, 108] width 143 height 87
click at [222, 123] on div "Kustuta klient? Kas [PERSON_NAME], et soovite selle kliendi ja tema ajaloo kust…" at bounding box center [210, 108] width 143 height 87
click at [222, 121] on input at bounding box center [211, 117] width 120 height 9
click at [260, 139] on span "Kustuta" at bounding box center [260, 138] width 18 height 5
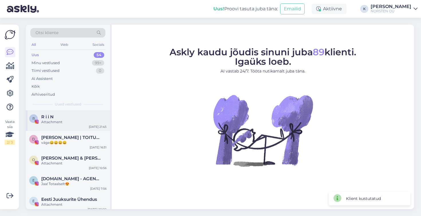
click at [61, 121] on div "Attachment" at bounding box center [73, 121] width 65 height 5
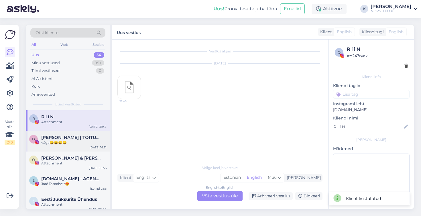
click at [69, 143] on div "väga😀😀😀😀" at bounding box center [73, 142] width 65 height 5
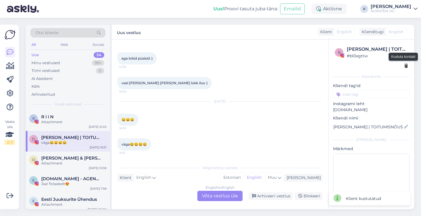
click at [407, 66] on icon at bounding box center [406, 66] width 3 height 4
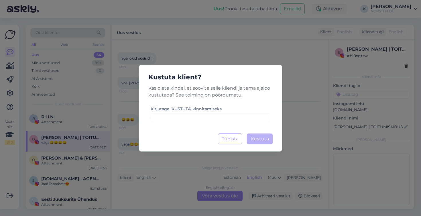
scroll to position [1292, 0]
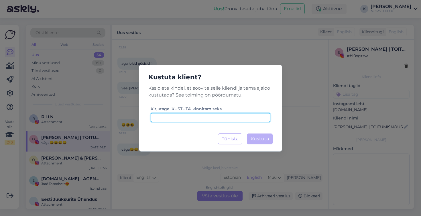
click at [226, 120] on input at bounding box center [211, 117] width 120 height 9
paste input "KUSTUTA"
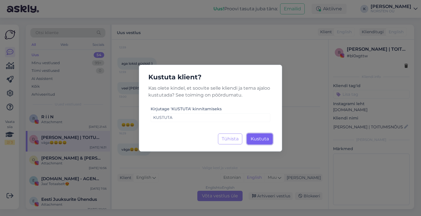
click at [255, 137] on span "Kustuta" at bounding box center [260, 138] width 18 height 5
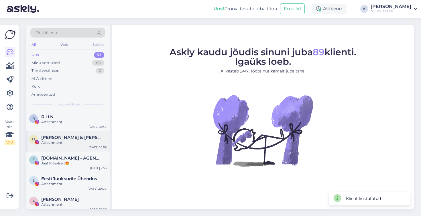
click at [69, 138] on span "[PERSON_NAME] & [PERSON_NAME]" at bounding box center [71, 137] width 60 height 5
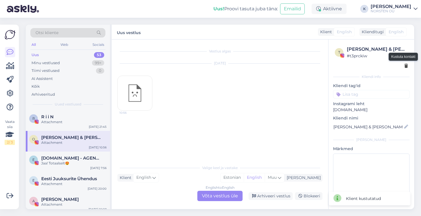
click at [406, 67] on icon at bounding box center [406, 66] width 3 height 4
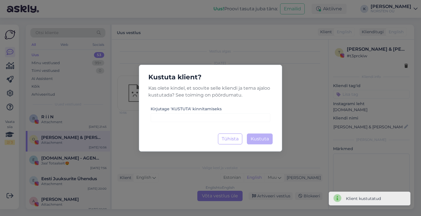
click at [229, 109] on div "Kirjutage 'KUSTUTA' kinnitamiseks" at bounding box center [211, 113] width 120 height 17
click at [226, 118] on input at bounding box center [211, 117] width 120 height 9
paste input "KUSTUTA"
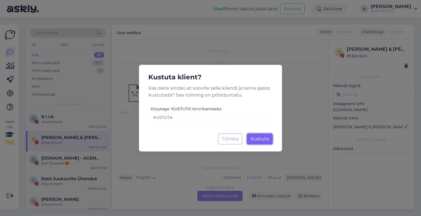
click at [258, 136] on span "Kustuta" at bounding box center [260, 138] width 18 height 5
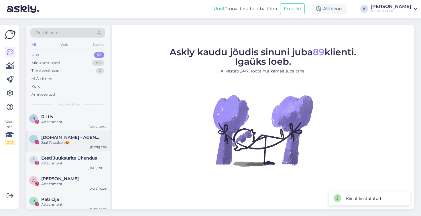
click at [64, 140] on div "Jaa! Totaalselt😍" at bounding box center [73, 142] width 65 height 5
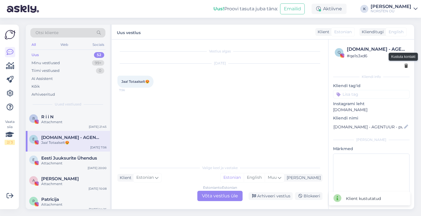
click at [406, 66] on icon at bounding box center [406, 66] width 3 height 4
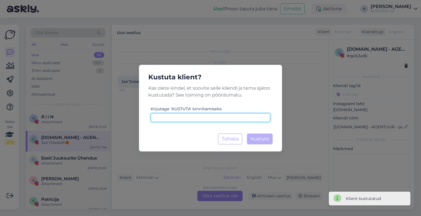
click at [229, 121] on input at bounding box center [211, 117] width 120 height 9
paste input "KUSTUTA"
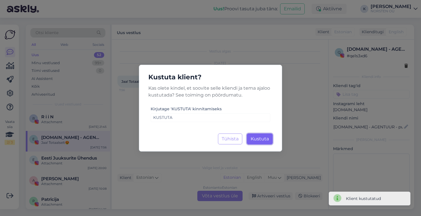
click at [256, 135] on button "Kustuta Laadimine..." at bounding box center [260, 139] width 26 height 11
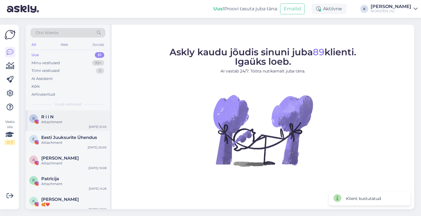
click at [71, 130] on div "[PERSON_NAME] N Attachment [DATE] 21:45" at bounding box center [68, 120] width 84 height 21
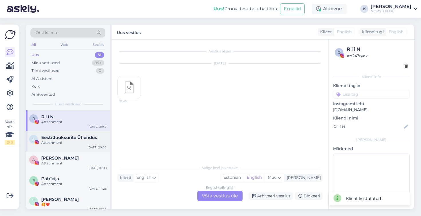
click at [70, 138] on span "Eesti Juuksurite Ühendus" at bounding box center [69, 137] width 56 height 5
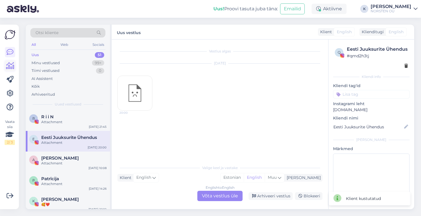
click at [12, 65] on icon at bounding box center [10, 65] width 8 height 7
